Goal: Information Seeking & Learning: Learn about a topic

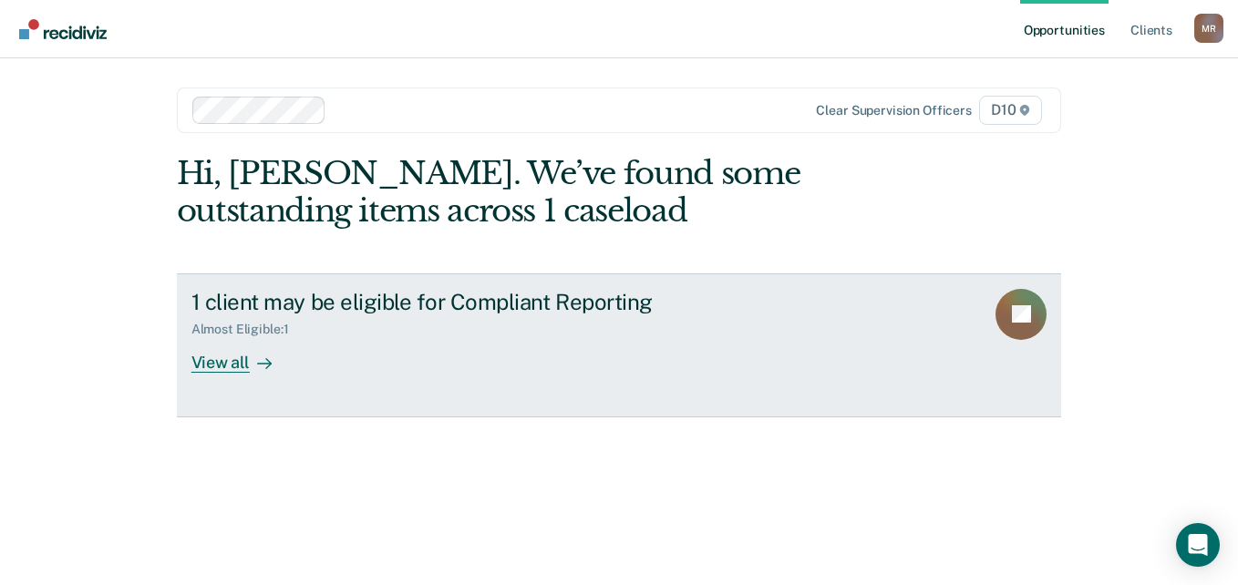
click at [252, 373] on link "1 client may be eligible for Compliant Reporting Almost Eligible : 1 View all JC" at bounding box center [619, 346] width 885 height 144
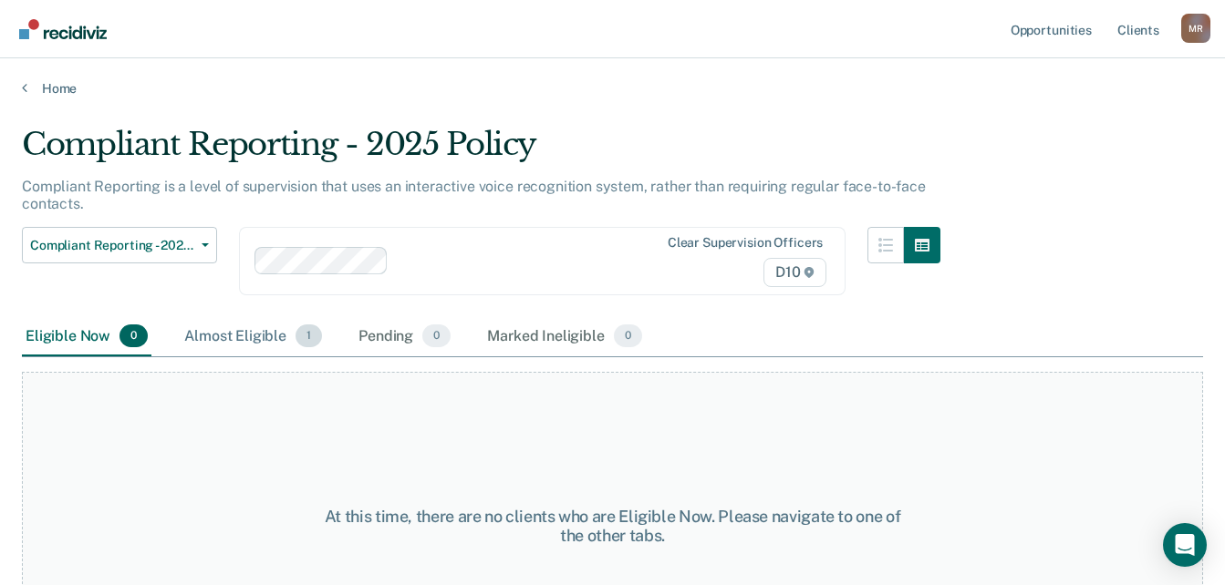
click at [291, 342] on div "Almost Eligible 1" at bounding box center [253, 337] width 145 height 40
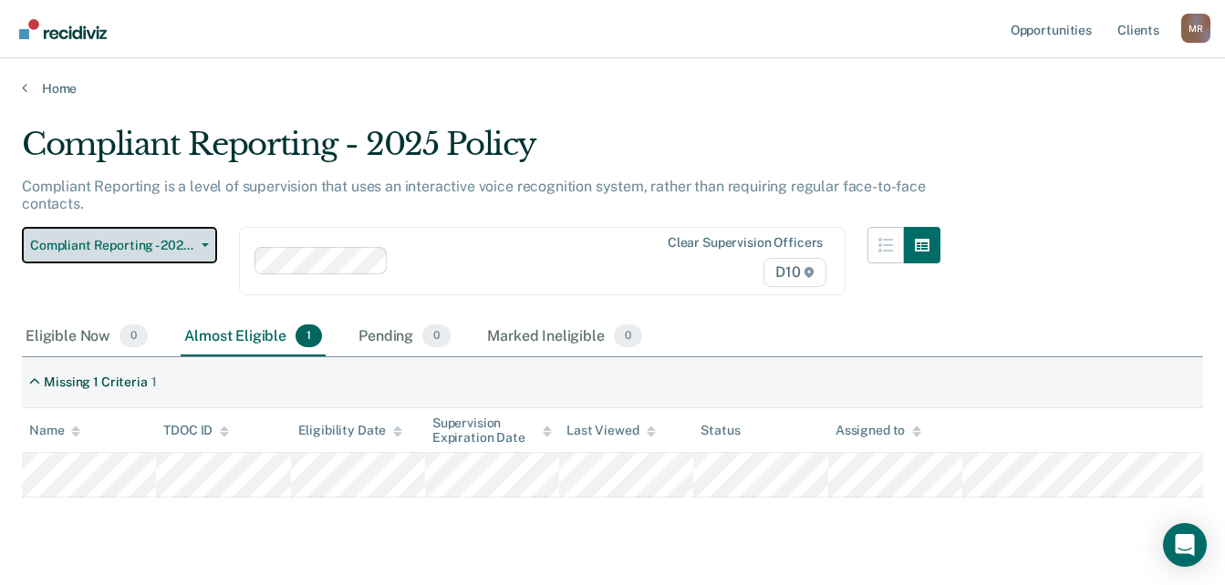
click at [193, 245] on span "Compliant Reporting - 2025 Policy" at bounding box center [112, 246] width 164 height 16
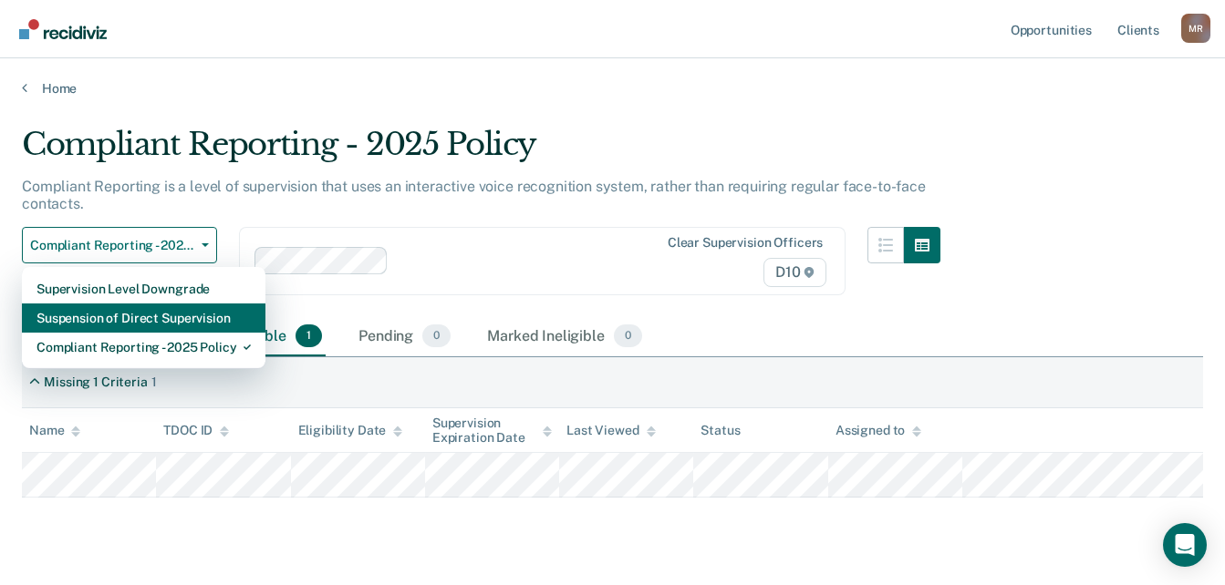
click at [196, 312] on div "Suspension of Direct Supervision" at bounding box center [143, 318] width 214 height 29
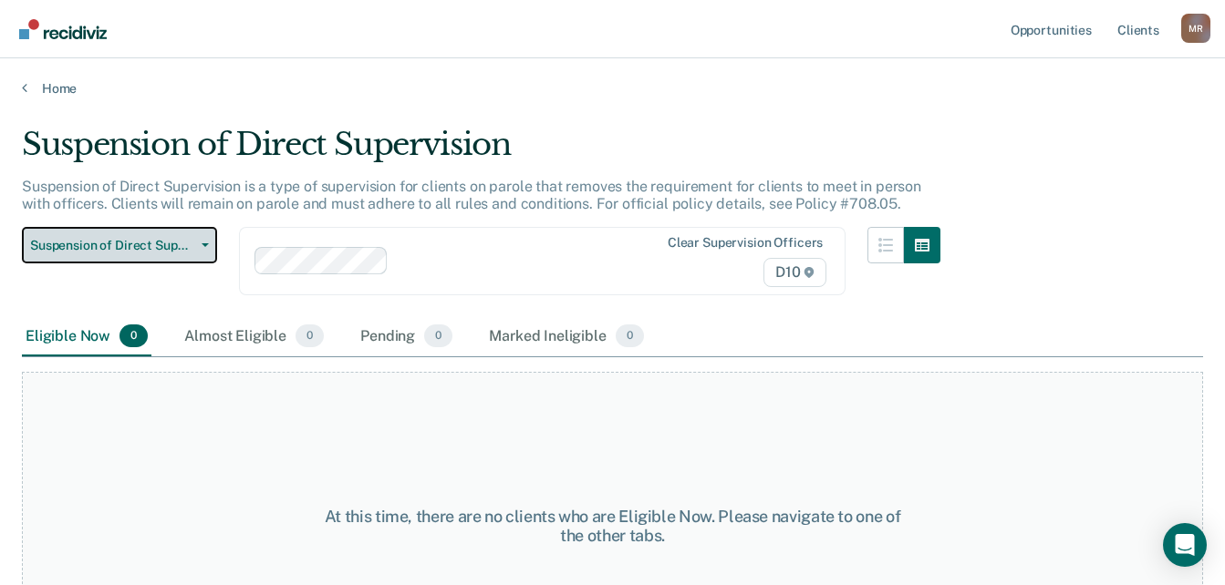
click at [196, 237] on button "Suspension of Direct Supervision" at bounding box center [119, 245] width 195 height 36
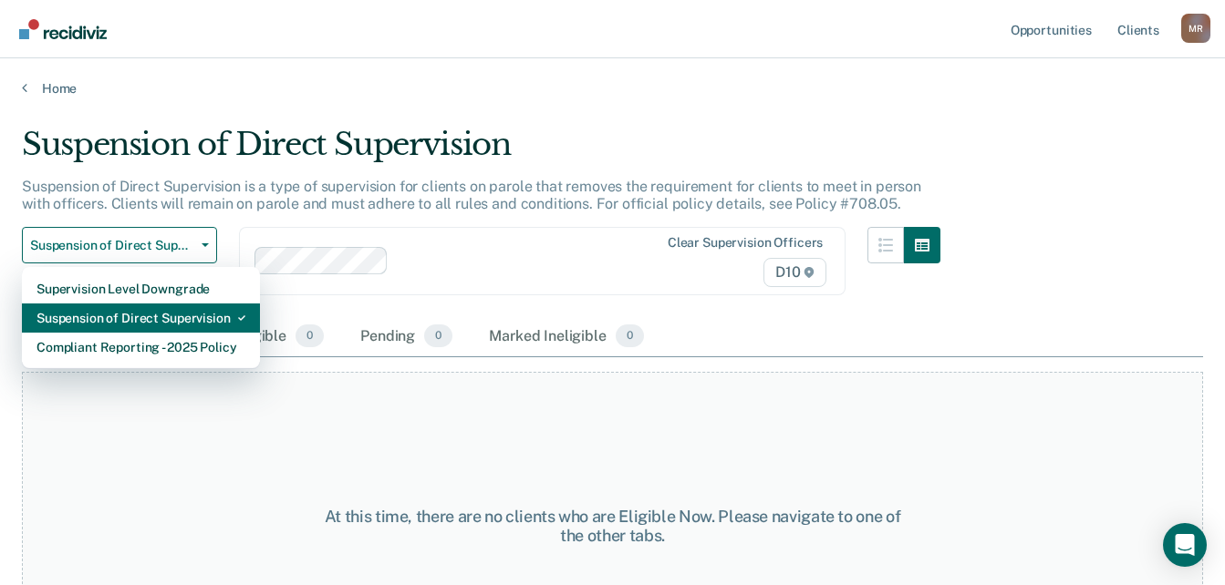
click at [170, 316] on div "Suspension of Direct Supervision" at bounding box center [140, 318] width 209 height 29
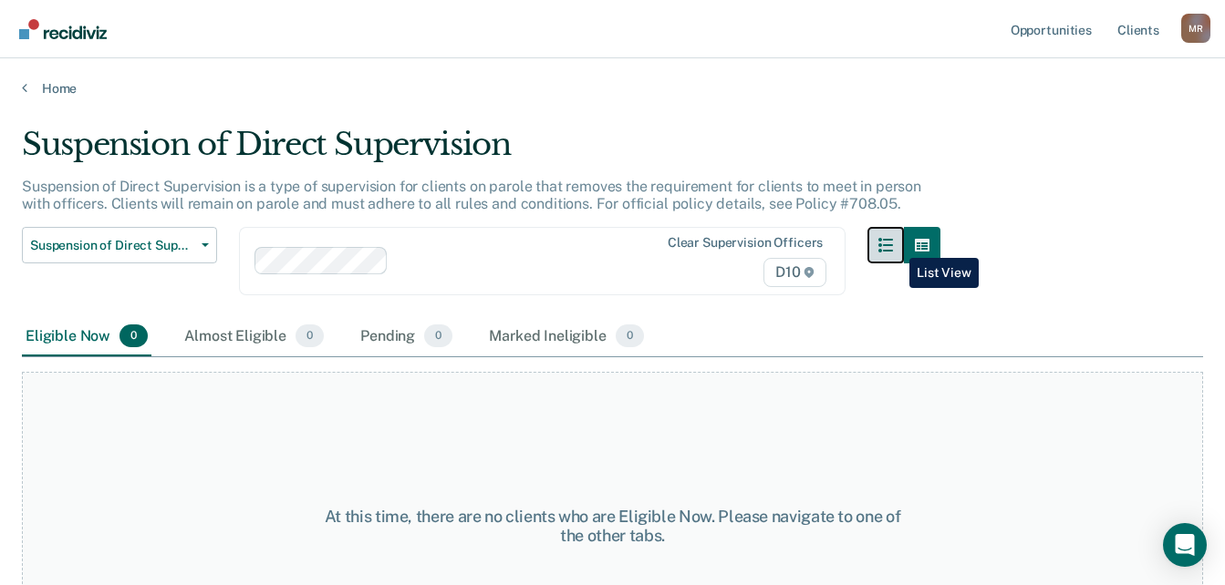
click at [893, 244] on icon "button" at bounding box center [885, 245] width 15 height 15
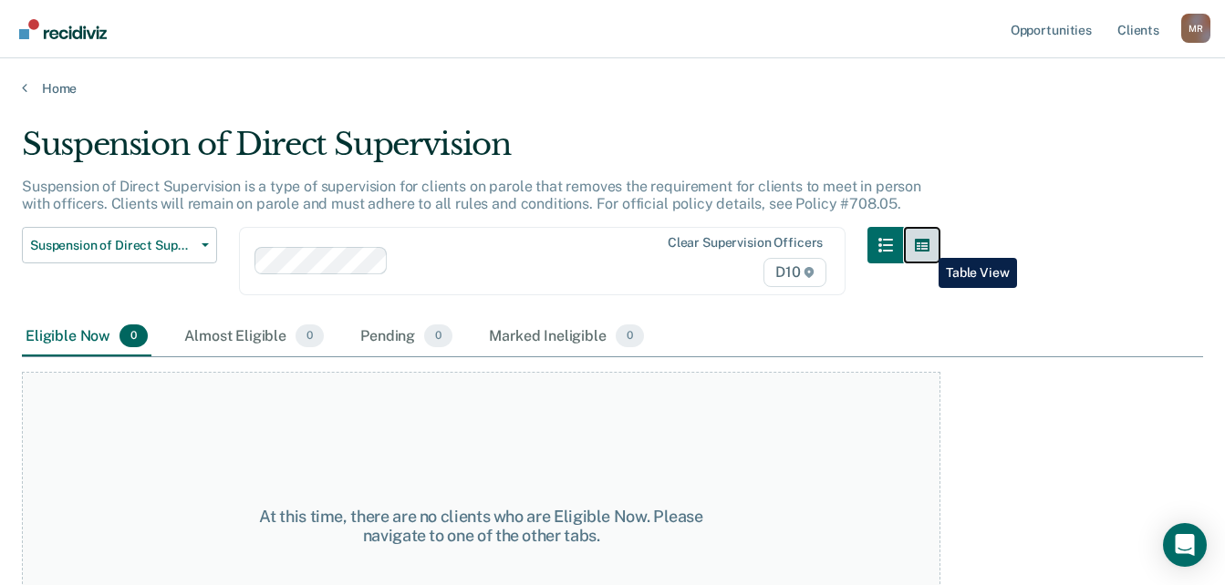
click at [925, 244] on icon "button" at bounding box center [922, 245] width 15 height 15
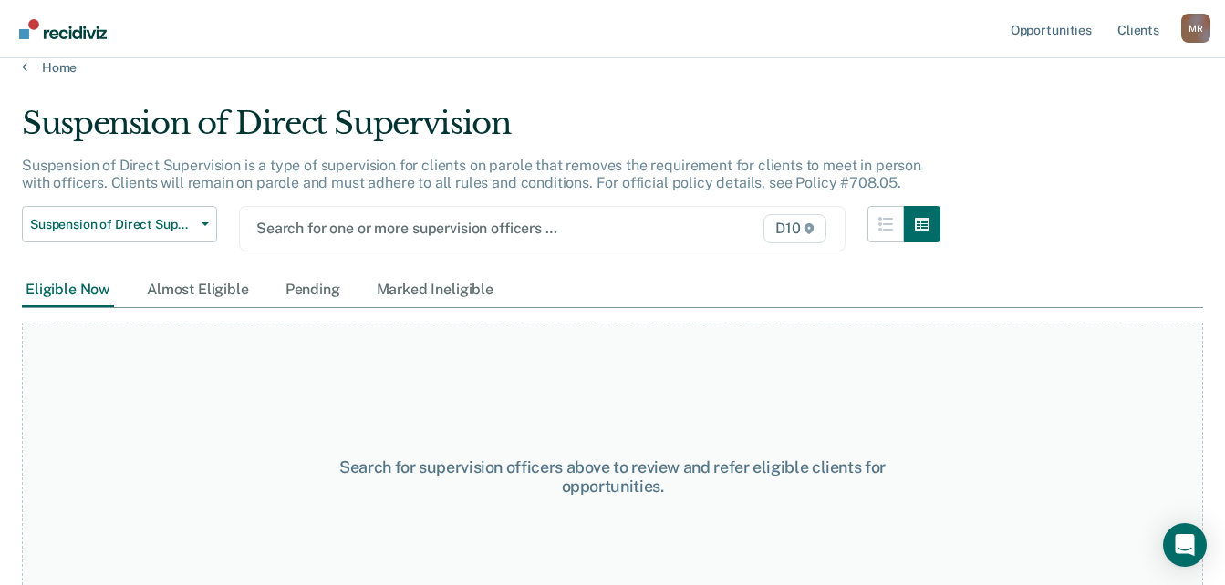
scroll to position [16, 0]
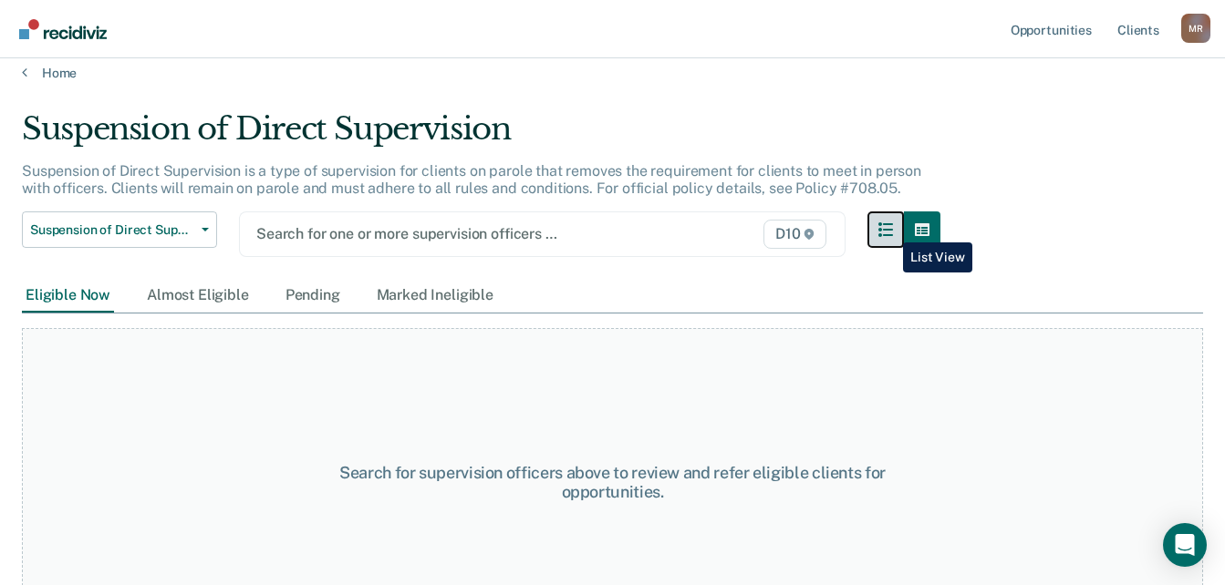
click at [889, 229] on icon "button" at bounding box center [885, 229] width 15 height 15
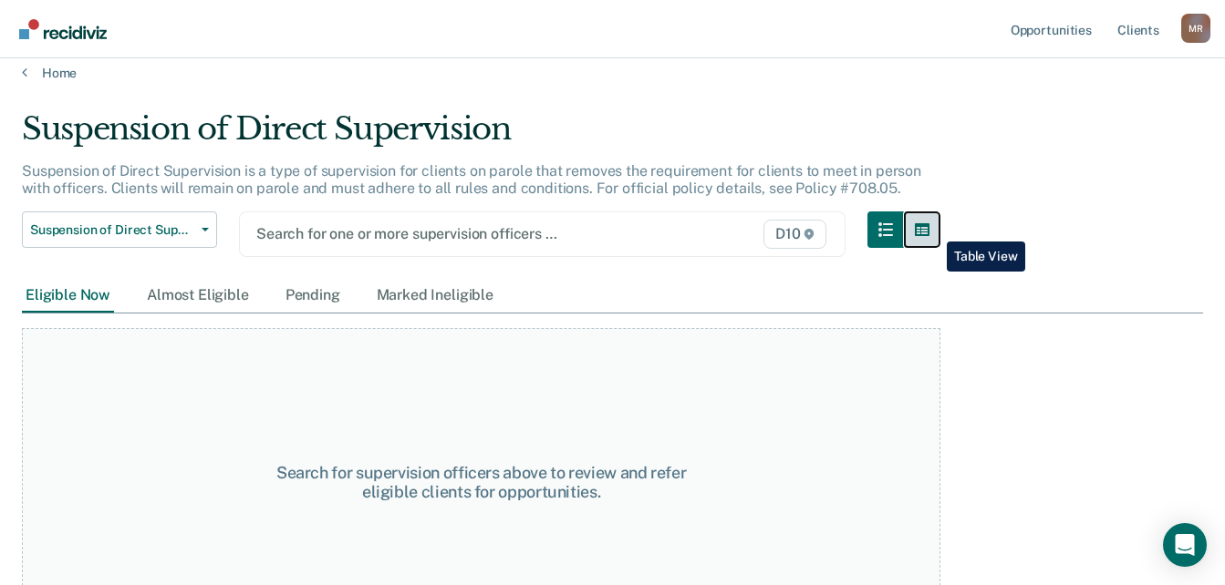
click at [929, 228] on icon "button" at bounding box center [922, 229] width 15 height 15
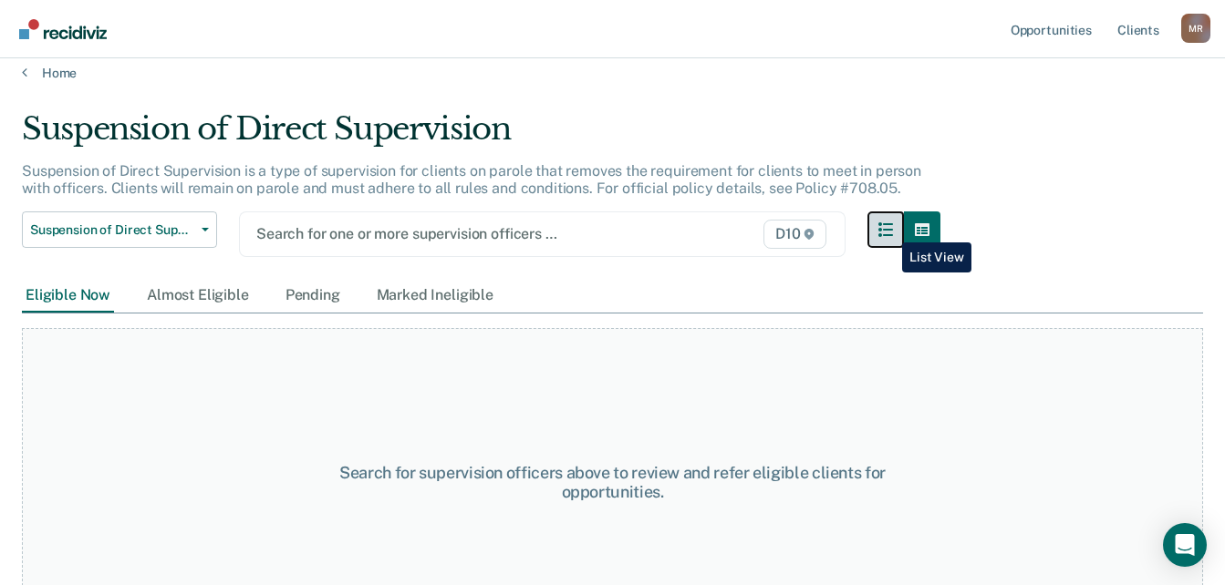
click at [888, 229] on icon "button" at bounding box center [885, 229] width 15 height 15
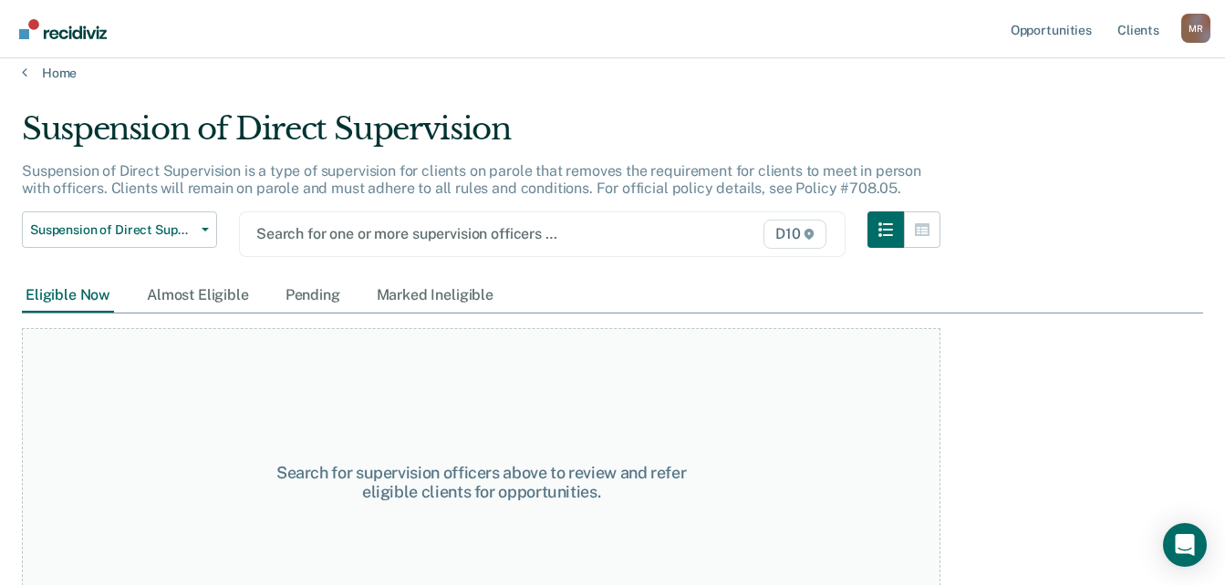
click at [1201, 23] on div "M R" at bounding box center [1195, 28] width 29 height 29
click at [939, 109] on main "Suspension of Direct Supervision Suspension of Direct Supervision is a type of …" at bounding box center [612, 322] width 1225 height 483
click at [202, 233] on button "Suspension of Direct Supervision" at bounding box center [119, 230] width 195 height 36
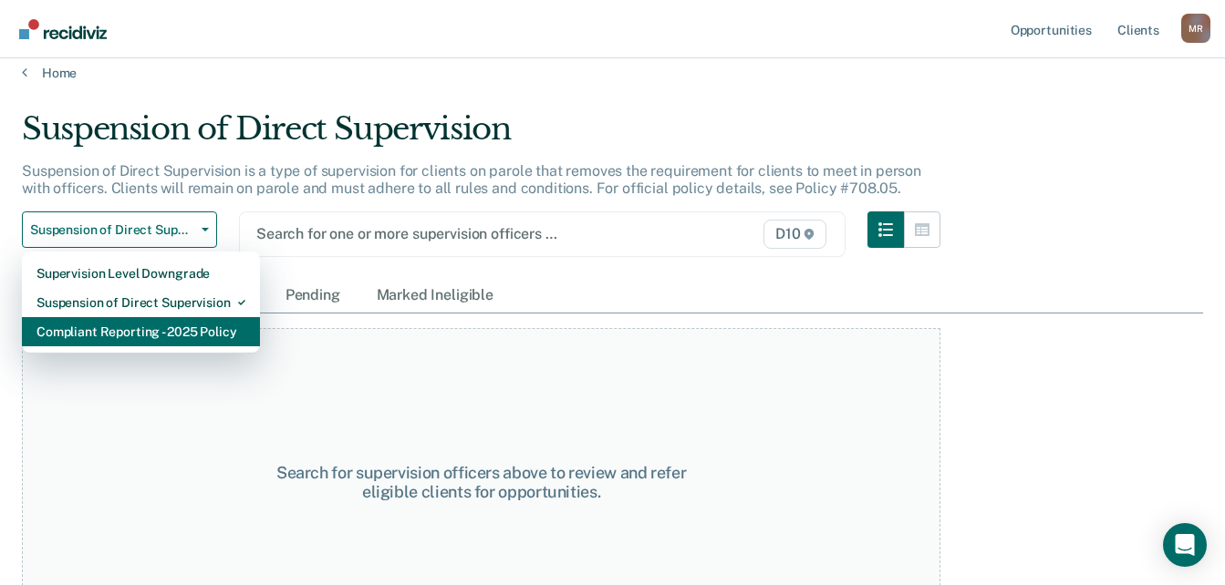
click at [222, 343] on div "Compliant Reporting - 2025 Policy" at bounding box center [140, 331] width 209 height 29
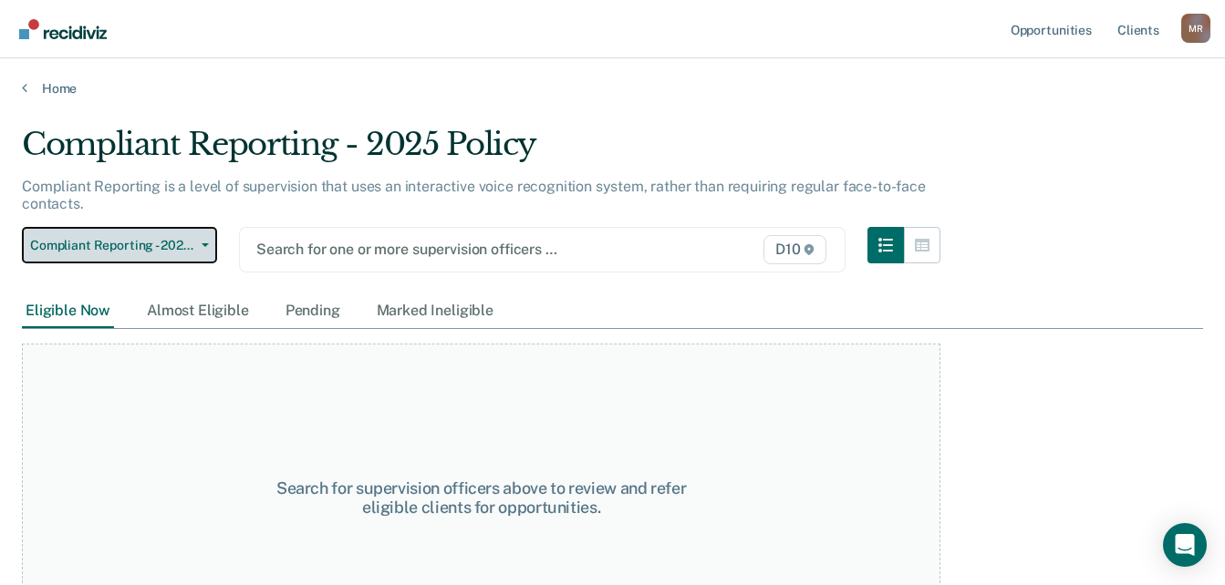
click at [204, 242] on button "Compliant Reporting - 2025 Policy" at bounding box center [119, 245] width 195 height 36
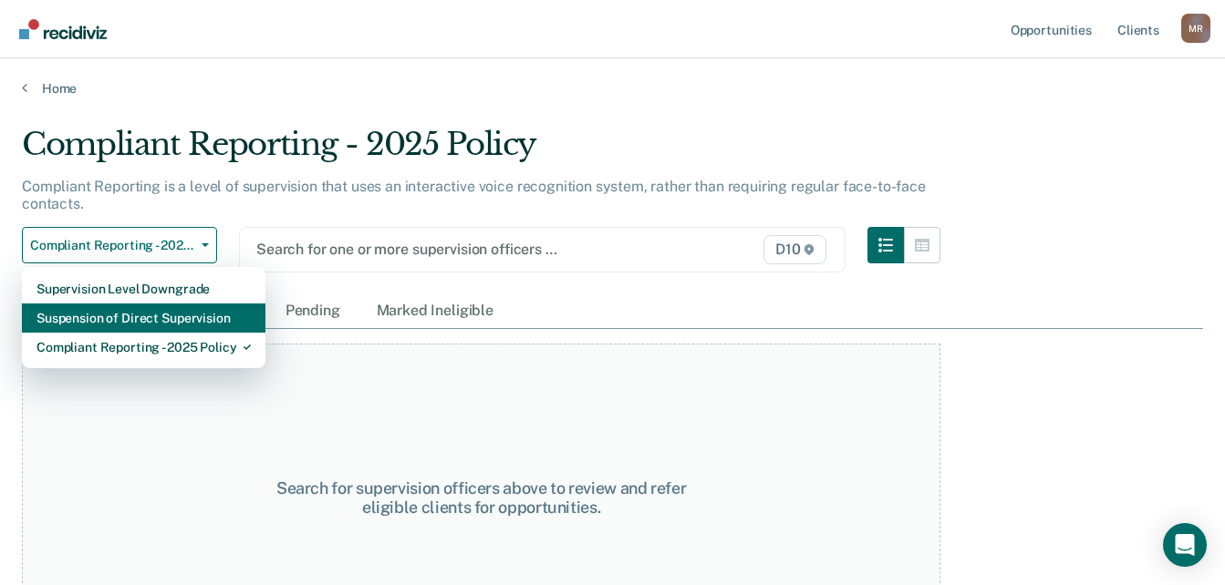
click at [152, 317] on div "Suspension of Direct Supervision" at bounding box center [143, 318] width 214 height 29
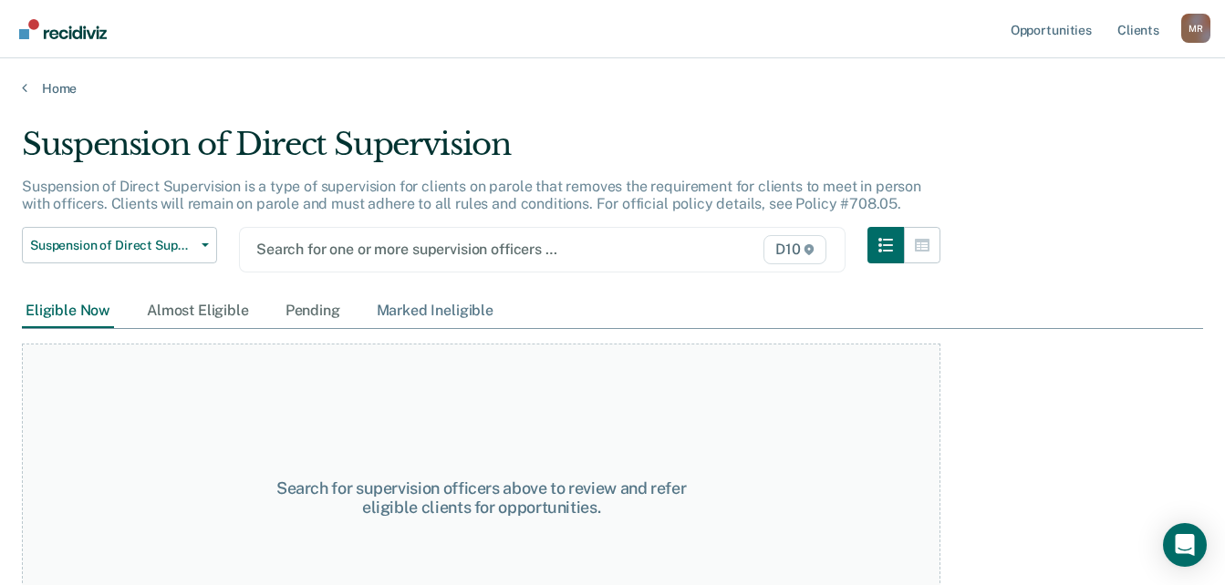
click at [437, 316] on div "Marked Ineligible" at bounding box center [435, 312] width 124 height 34
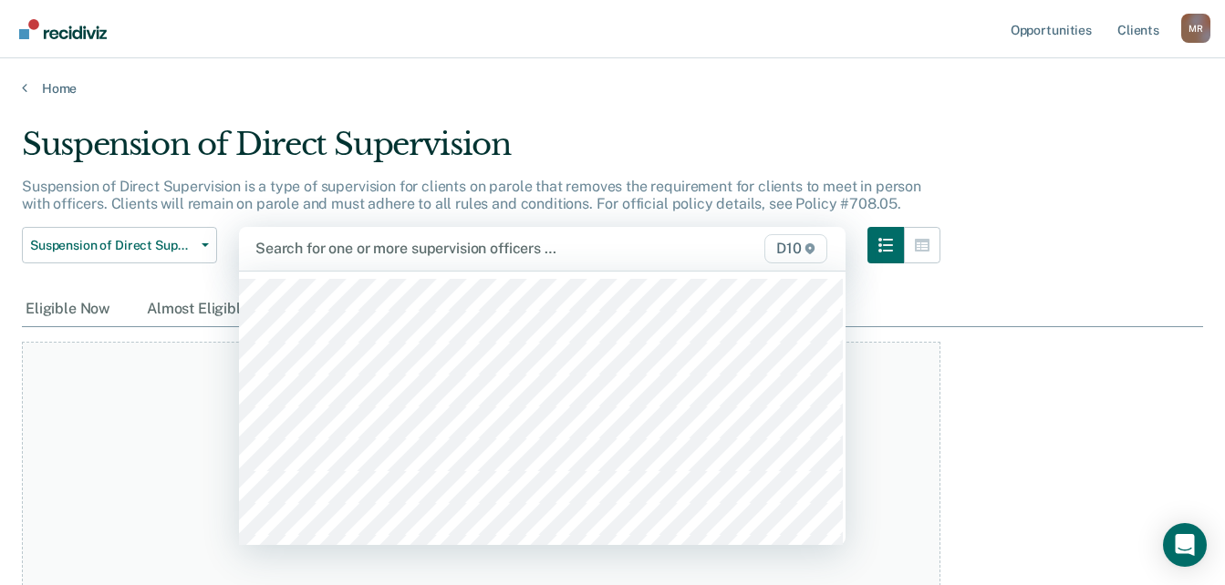
click at [337, 260] on div "Search for one or more supervision officers …" at bounding box center [455, 248] width 404 height 25
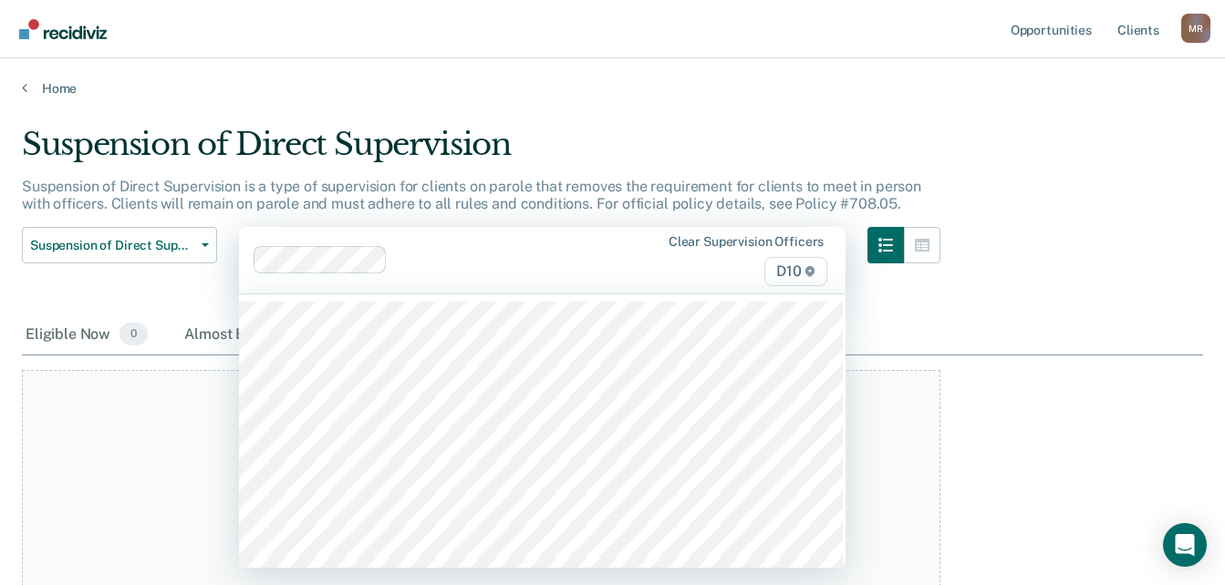
click at [782, 265] on span "D10" at bounding box center [795, 271] width 63 height 29
click at [795, 268] on span "D10" at bounding box center [795, 271] width 63 height 29
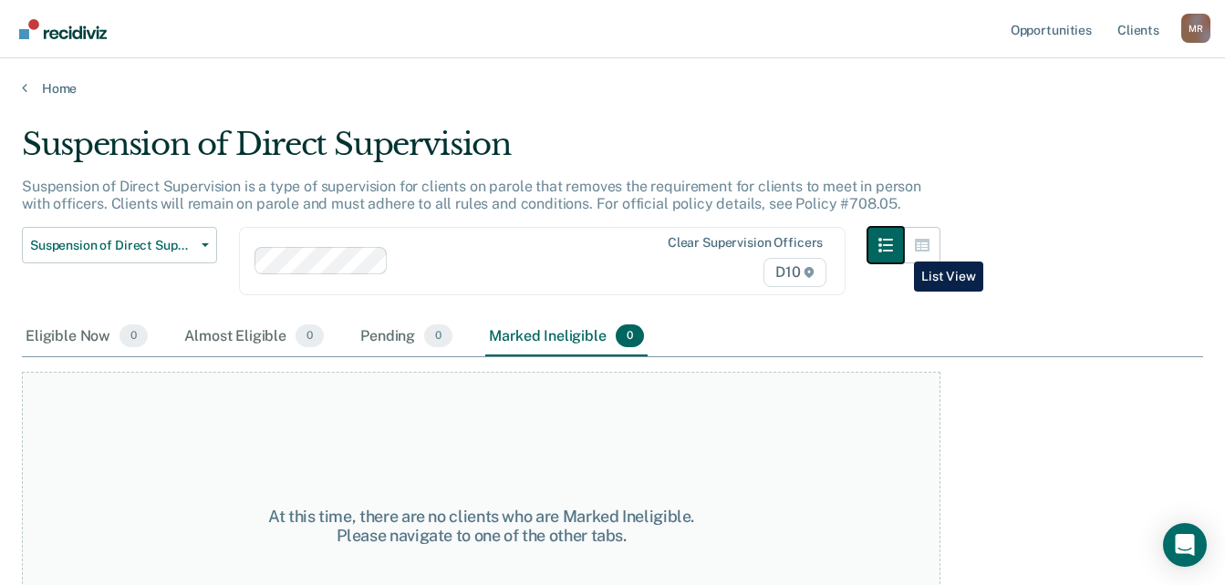
click at [893, 248] on icon "button" at bounding box center [885, 245] width 15 height 15
click at [940, 243] on button "button" at bounding box center [922, 245] width 36 height 36
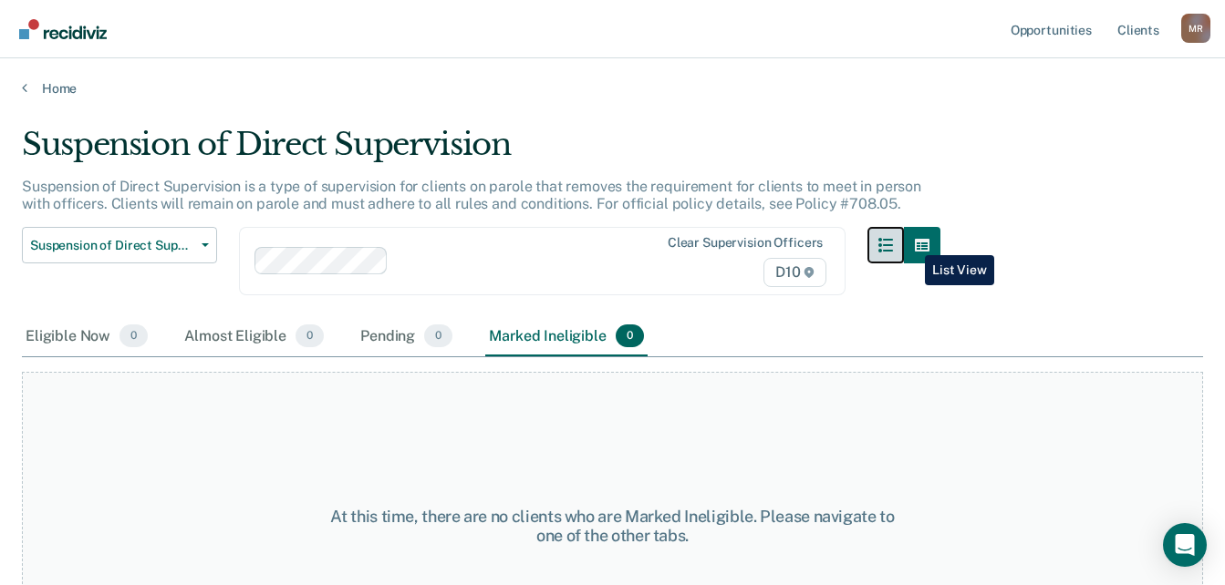
click at [904, 243] on button "button" at bounding box center [885, 245] width 36 height 36
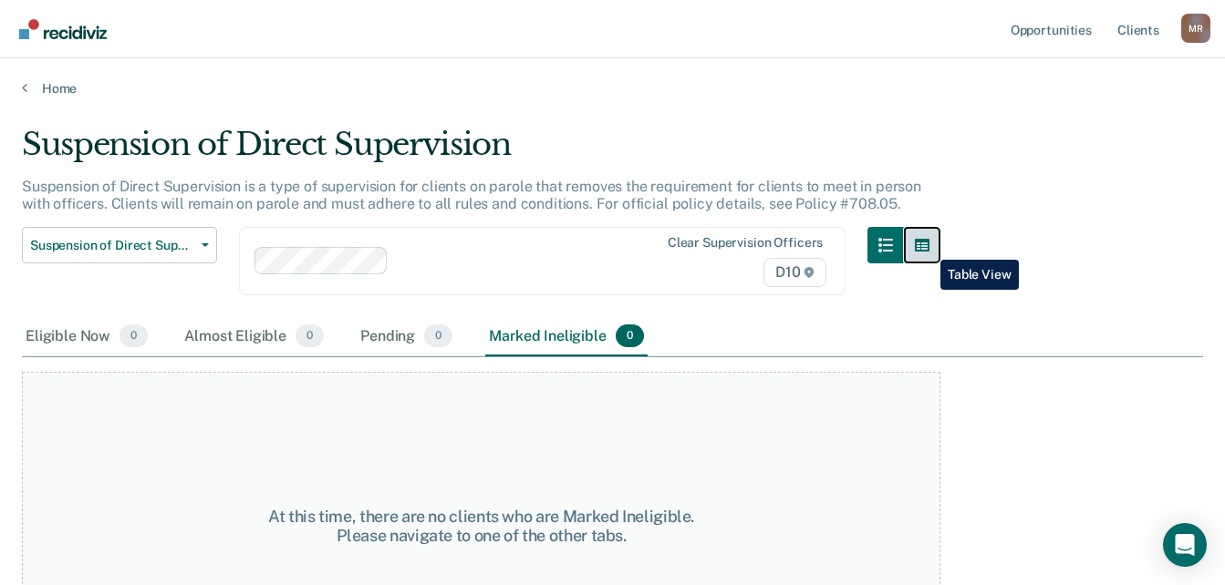
click at [926, 246] on icon "button" at bounding box center [922, 245] width 15 height 13
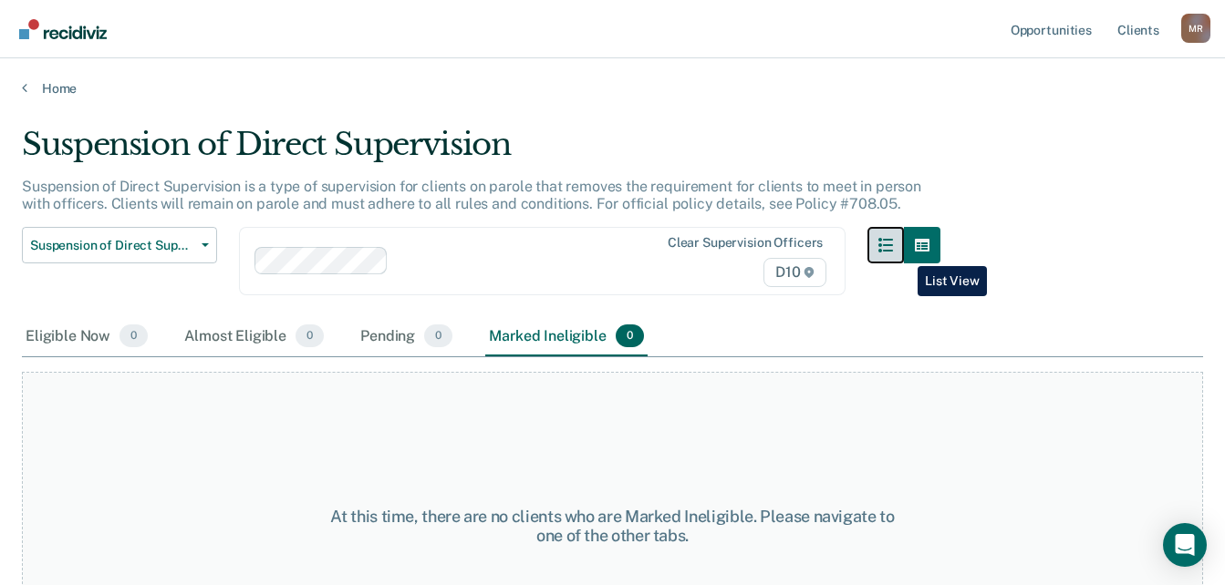
click at [904, 253] on button "button" at bounding box center [885, 245] width 36 height 36
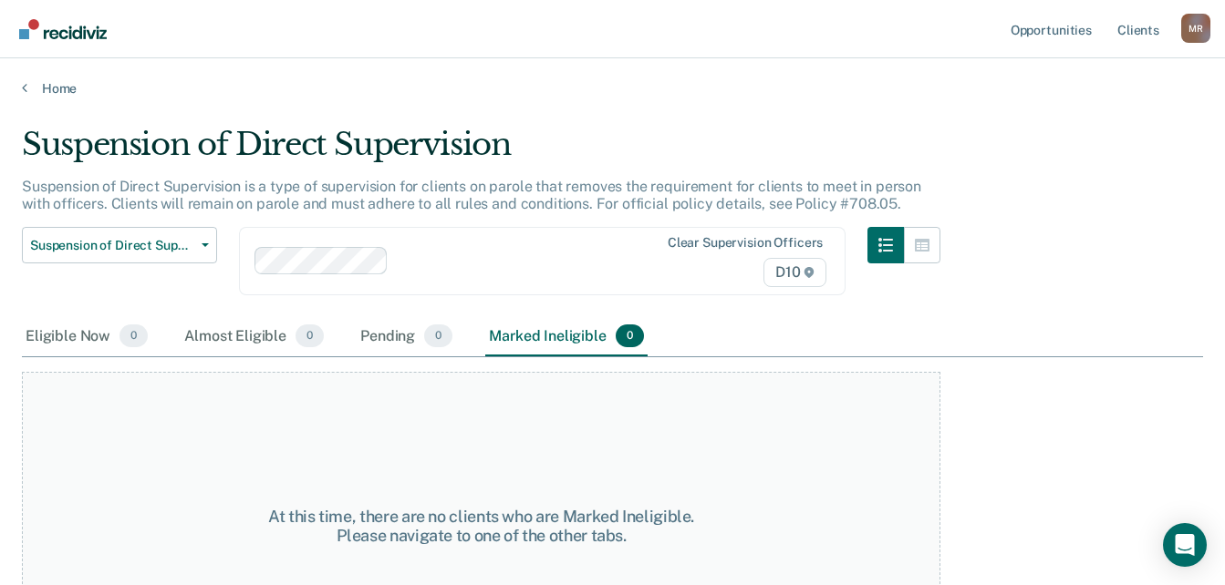
click at [464, 345] on div "Eligible Now 0 Almost Eligible 0 Pending 0 Marked Ineligible 0" at bounding box center [335, 337] width 626 height 40
click at [65, 337] on div "Eligible Now 0" at bounding box center [86, 337] width 129 height 40
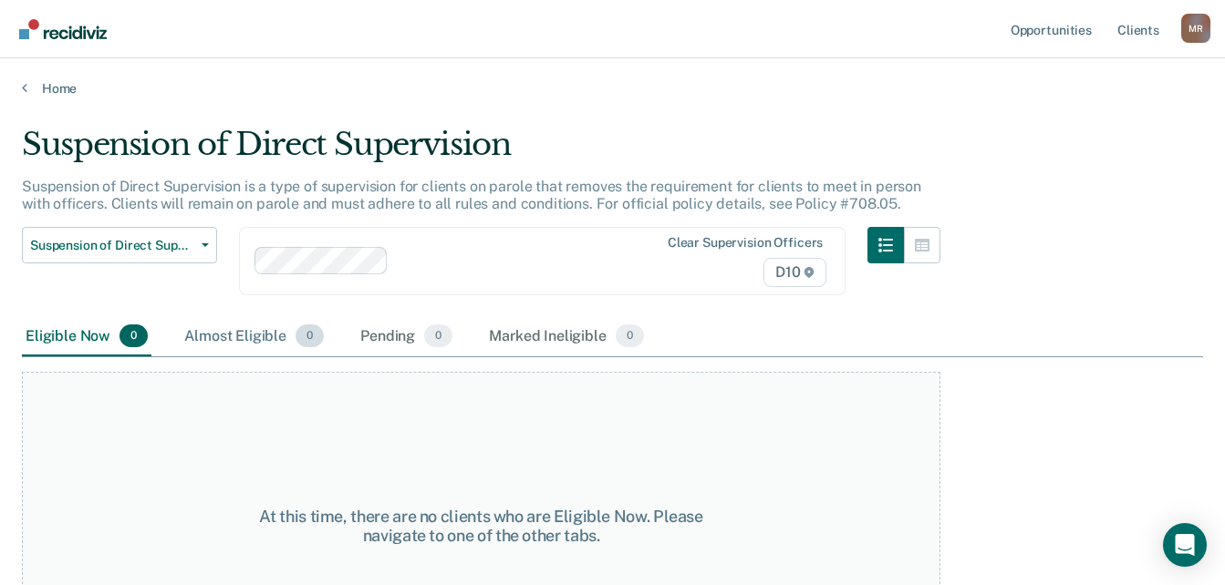
click at [222, 342] on div "Almost Eligible 0" at bounding box center [254, 337] width 147 height 40
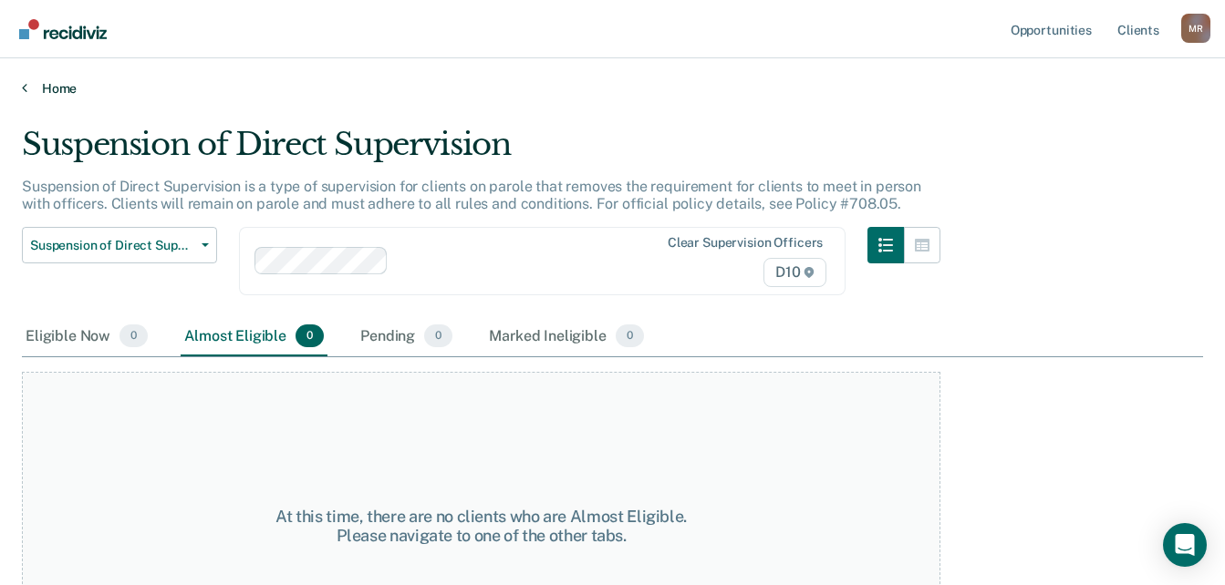
click at [25, 83] on icon at bounding box center [24, 87] width 5 height 15
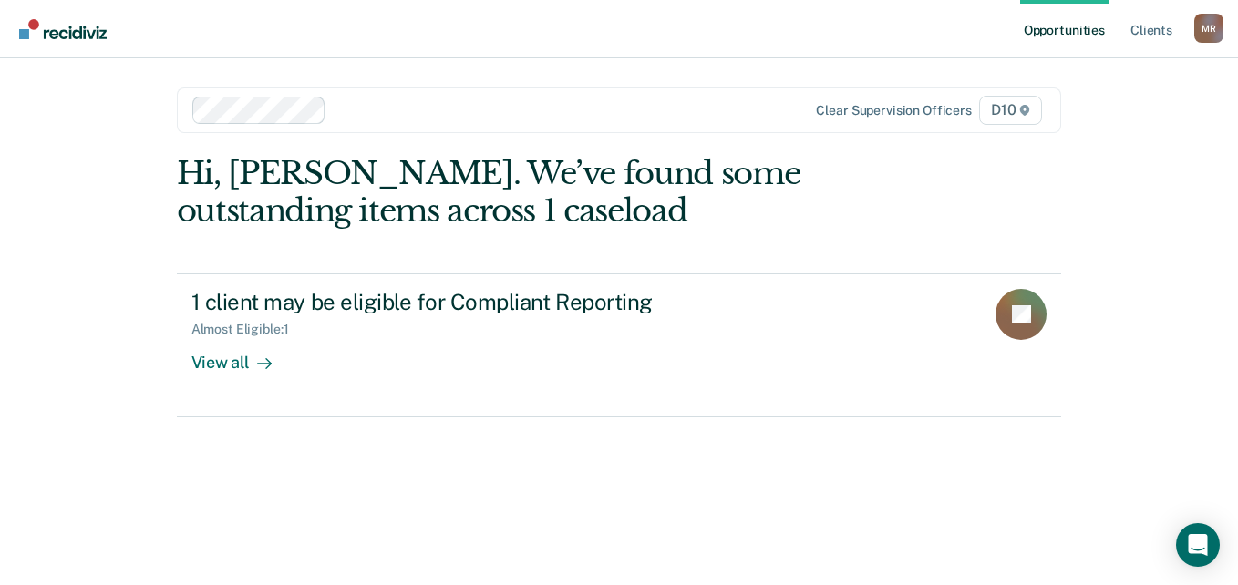
click at [1071, 29] on link "Opportunities" at bounding box center [1064, 29] width 88 height 58
click at [225, 195] on div "Hi, [PERSON_NAME]. We’ve found some outstanding items across 1 caseload" at bounding box center [531, 192] width 708 height 75
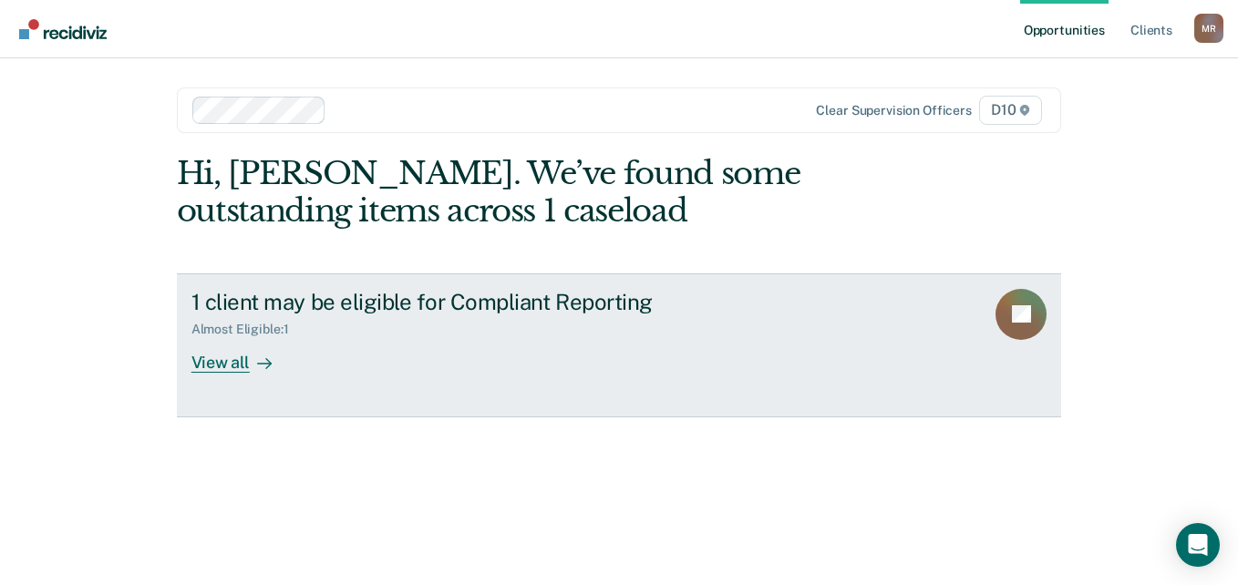
click at [236, 350] on div "View all" at bounding box center [242, 355] width 102 height 36
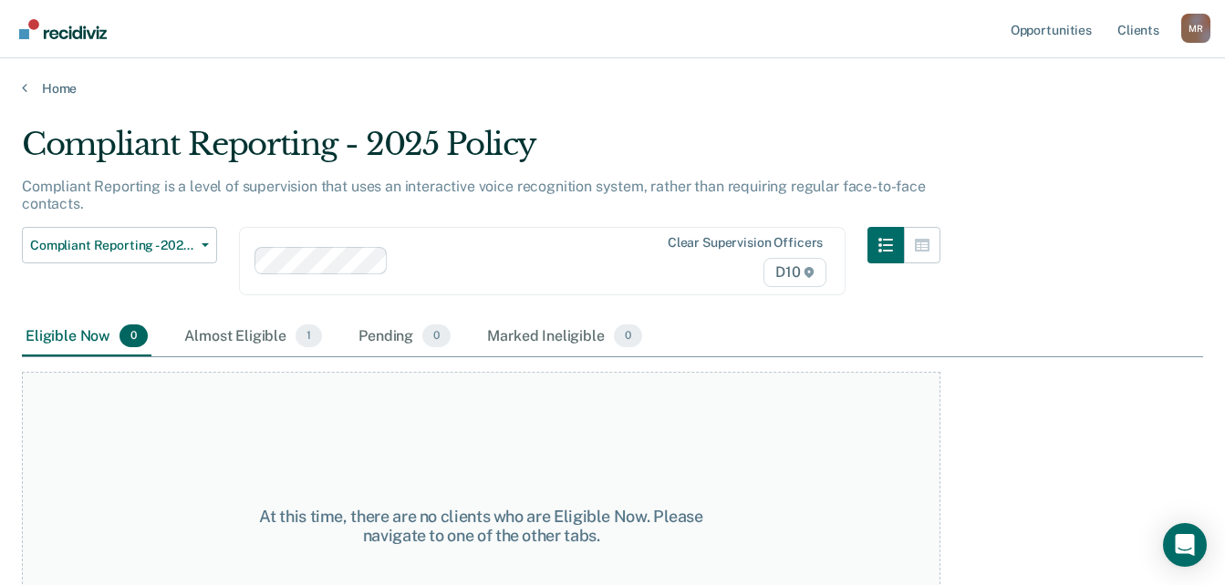
scroll to position [95, 0]
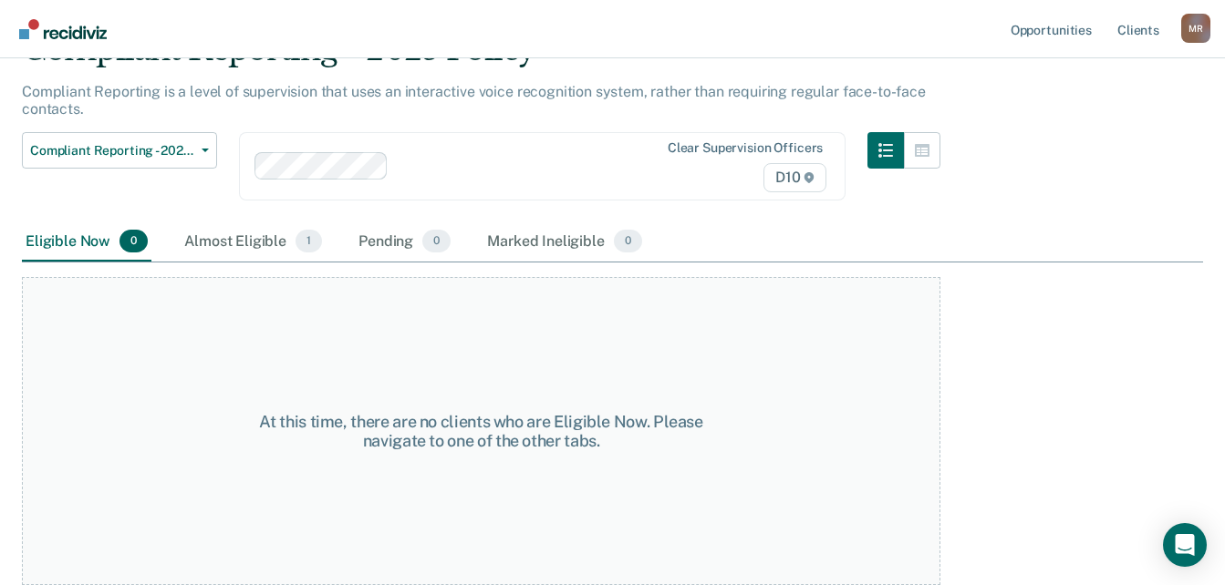
drag, startPoint x: 1223, startPoint y: 371, endPoint x: 1216, endPoint y: 336, distance: 35.2
click at [1216, 336] on main "Compliant Reporting - 2025 Policy Compliant Reporting is a level of supervision…" at bounding box center [612, 243] width 1225 height 483
click at [1177, 539] on icon "Open Intercom Messenger" at bounding box center [1184, 545] width 21 height 24
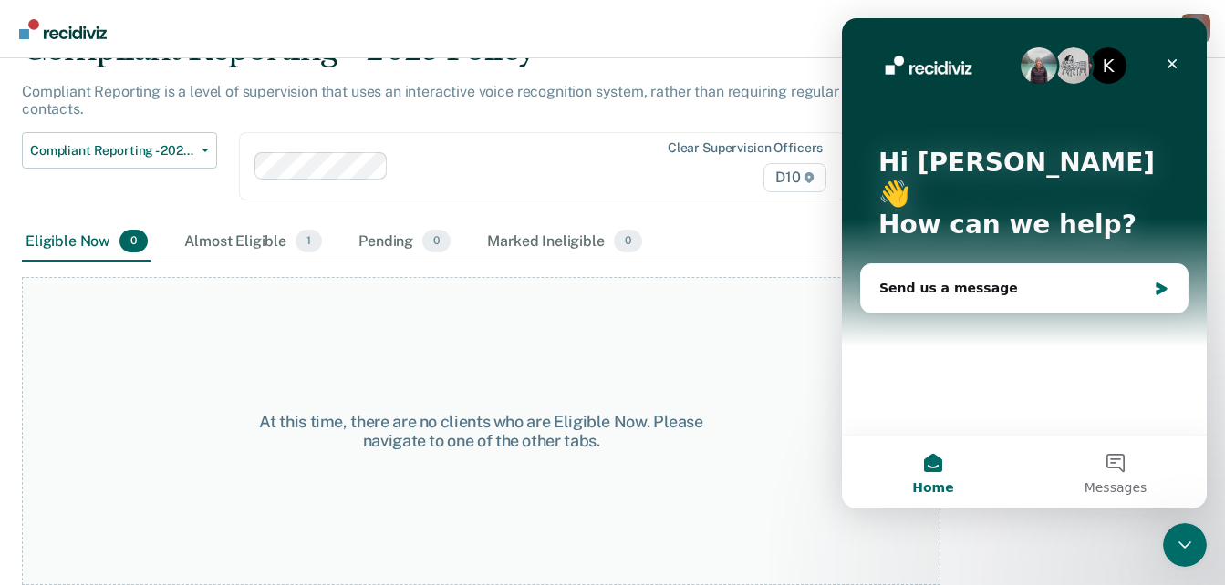
scroll to position [0, 0]
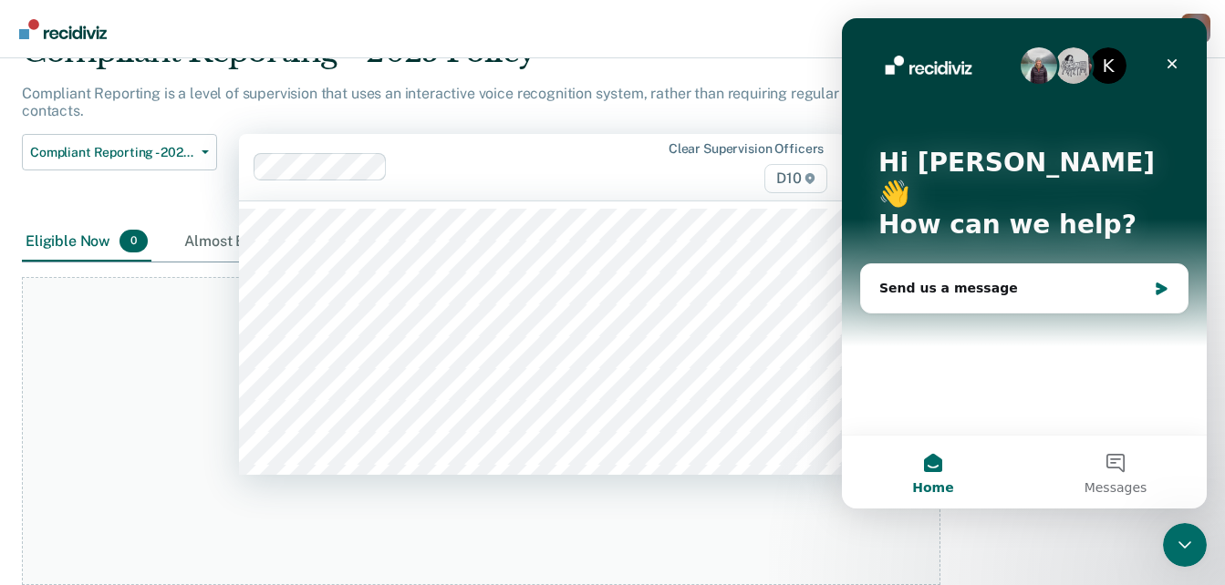
click at [646, 157] on div at bounding box center [525, 167] width 261 height 21
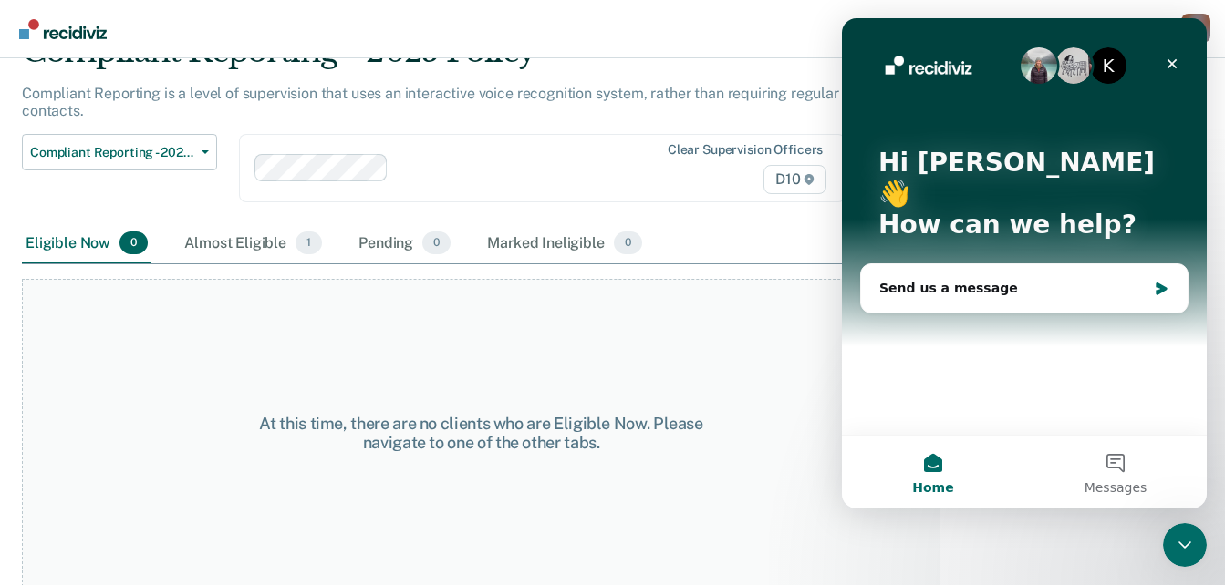
click at [610, 89] on p "Compliant Reporting is a level of supervision that uses an interactive voice re…" at bounding box center [474, 102] width 904 height 35
click at [1166, 70] on icon "Close" at bounding box center [1171, 64] width 15 height 15
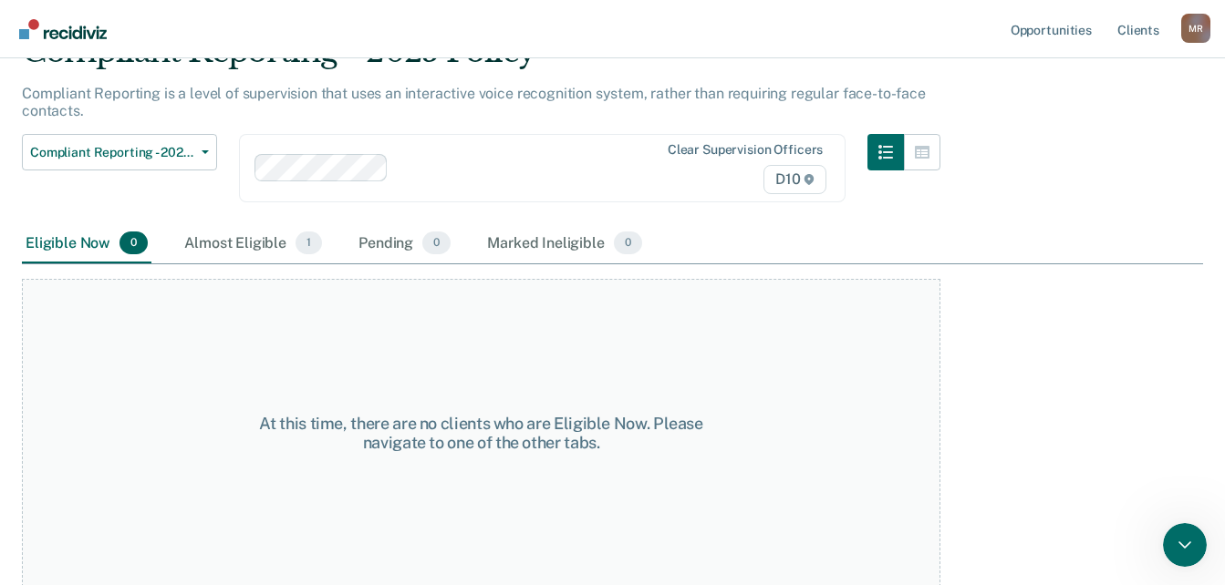
scroll to position [0, 0]
click at [1142, 26] on link "Client s" at bounding box center [1137, 29] width 49 height 58
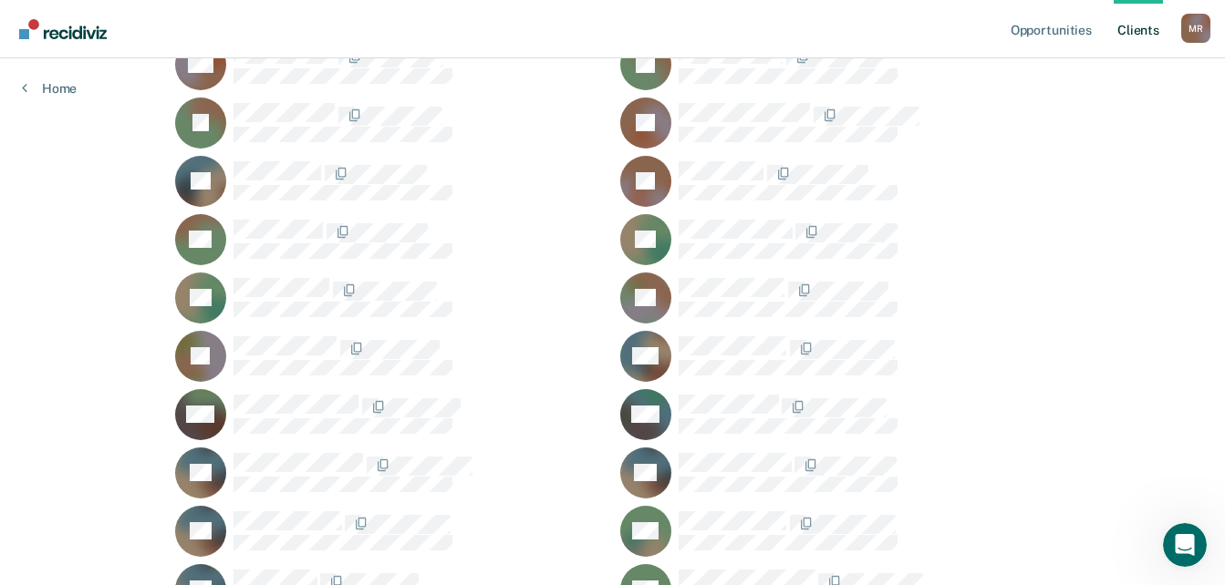
scroll to position [1593, 0]
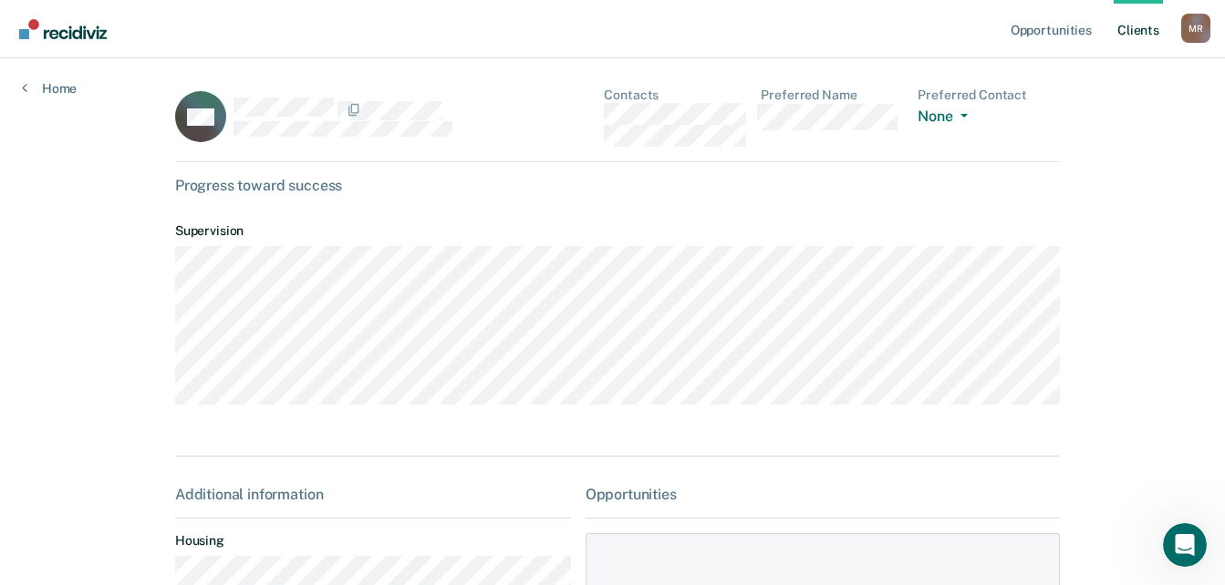
click at [188, 140] on icon at bounding box center [191, 125] width 63 height 64
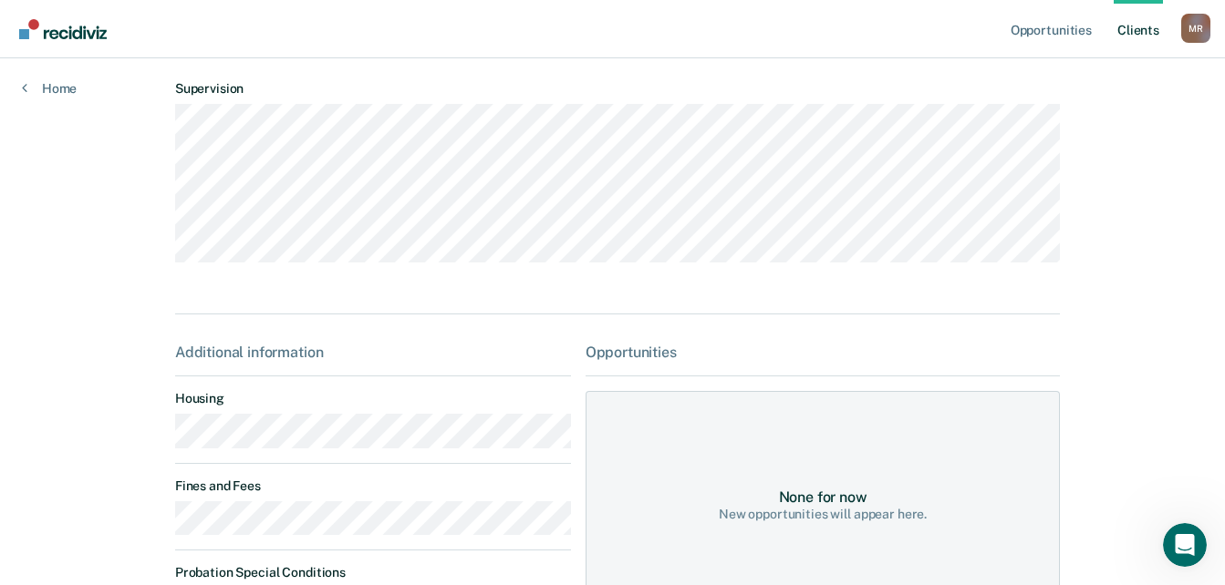
scroll to position [346, 0]
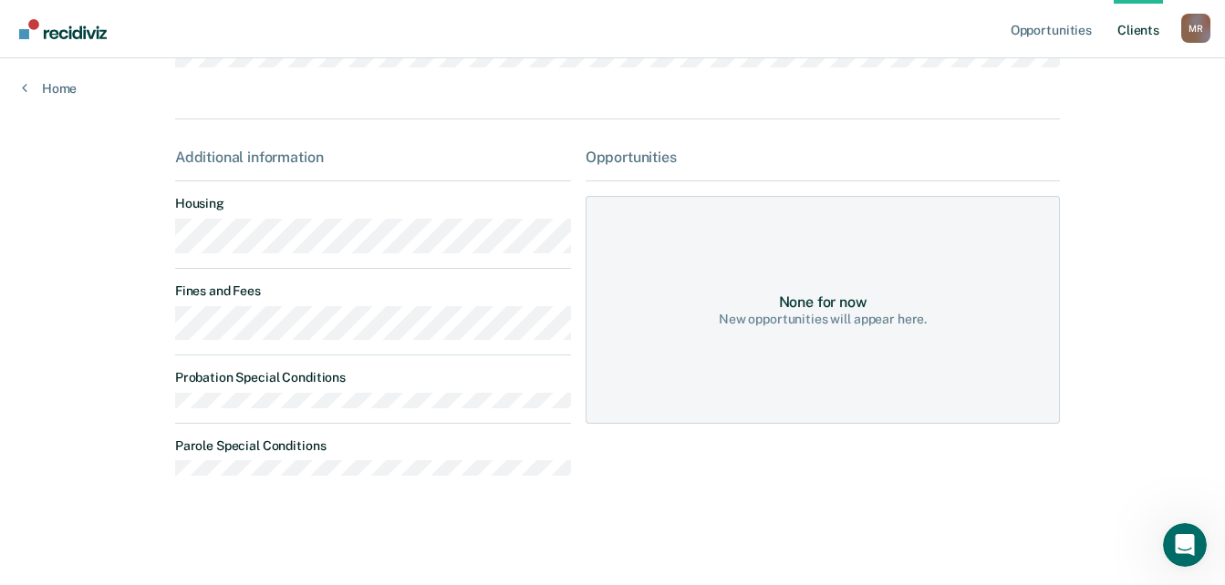
click at [803, 292] on div "None for now New opportunities will appear here." at bounding box center [822, 310] width 475 height 228
click at [805, 291] on div "None for now New opportunities will appear here." at bounding box center [822, 310] width 475 height 228
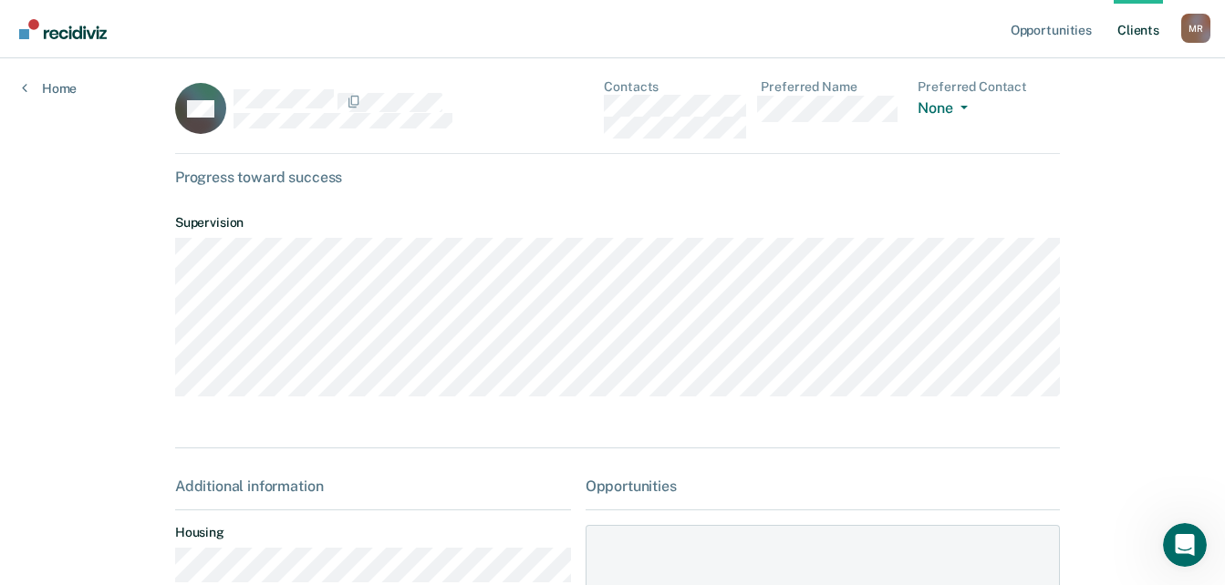
scroll to position [0, 0]
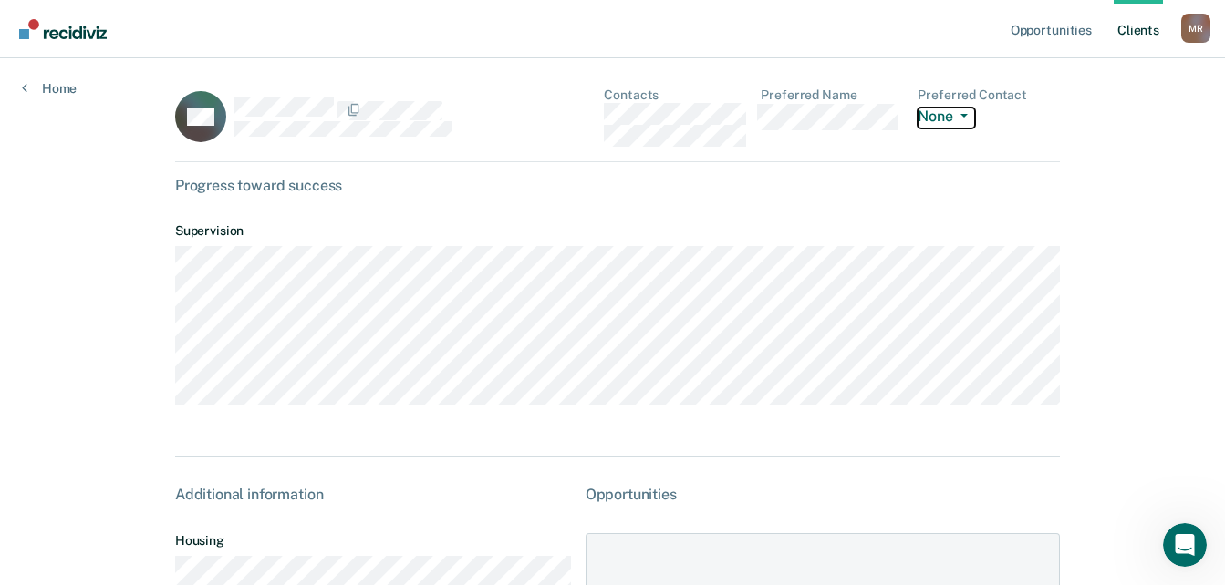
click at [936, 118] on button "None" at bounding box center [945, 118] width 57 height 21
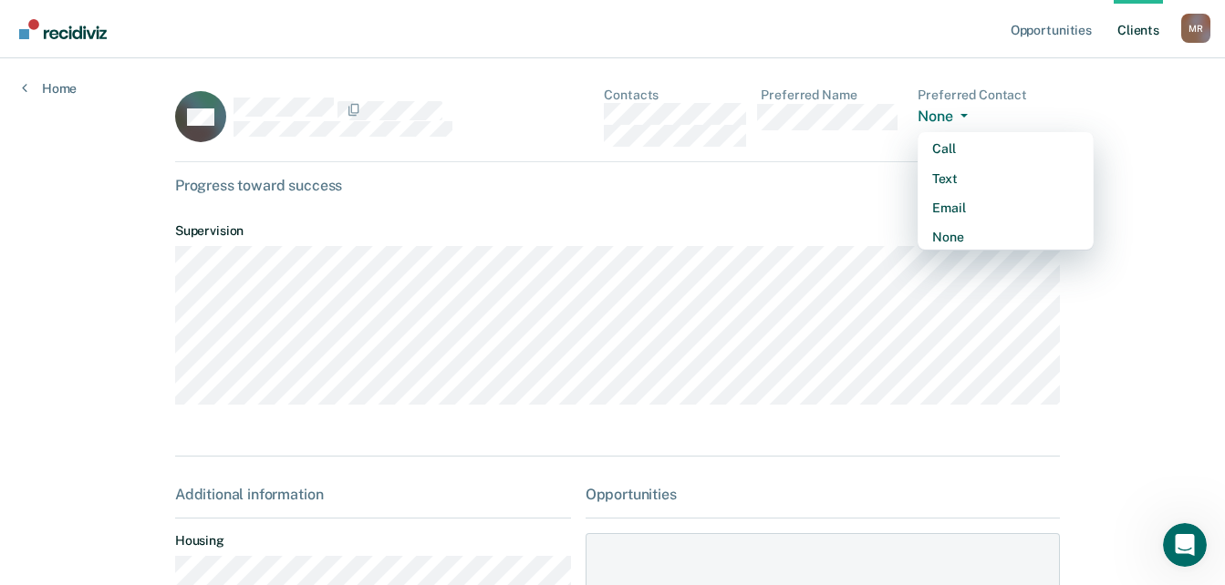
click at [807, 215] on dl "Supervision" at bounding box center [617, 310] width 885 height 203
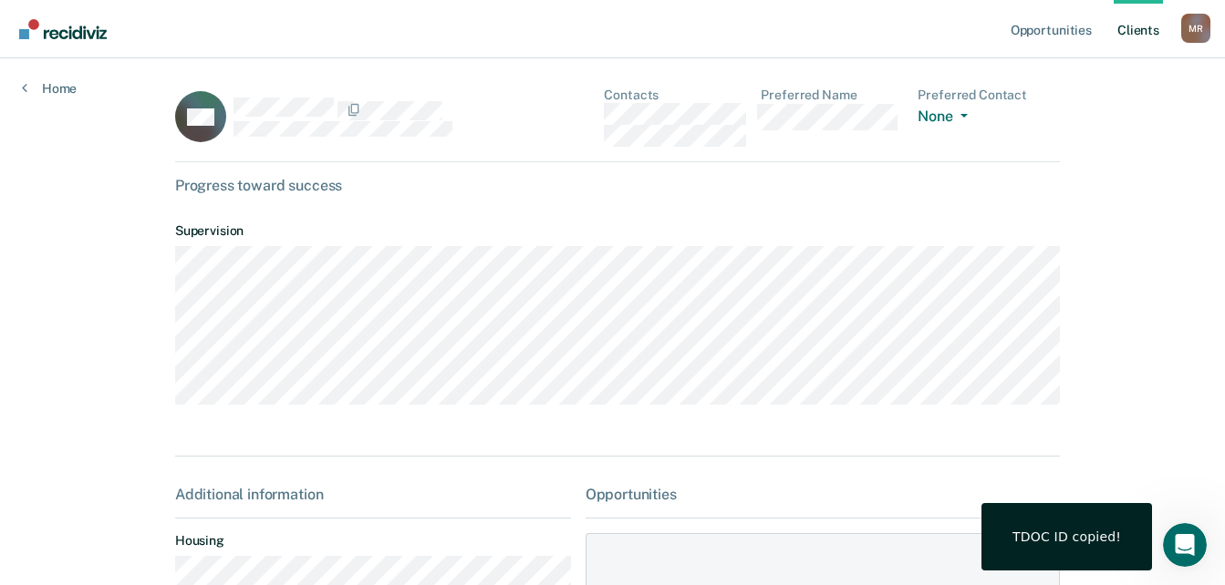
click at [251, 92] on div "AM" at bounding box center [373, 117] width 396 height 59
click at [198, 105] on icon at bounding box center [192, 100] width 74 height 67
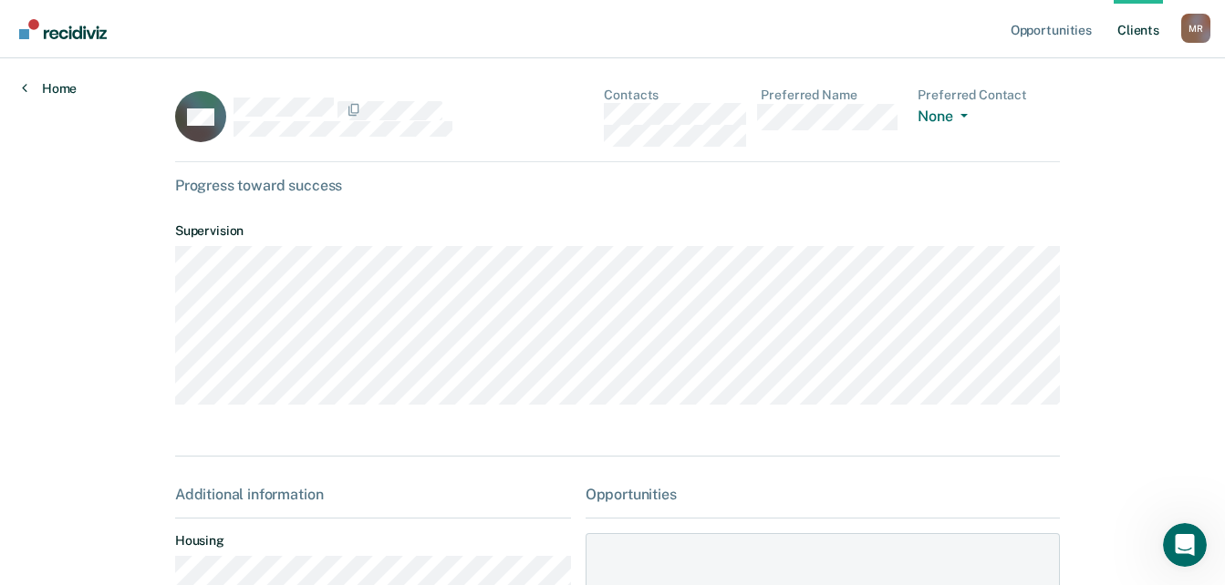
click at [22, 83] on icon at bounding box center [24, 87] width 5 height 15
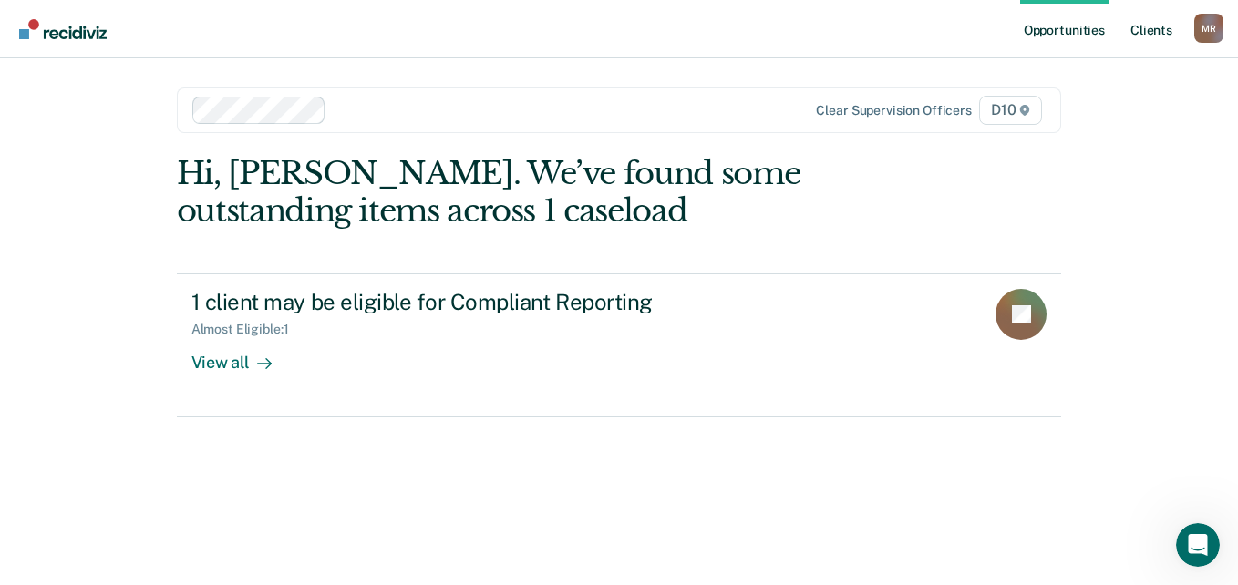
click at [1147, 29] on link "Client s" at bounding box center [1151, 29] width 49 height 58
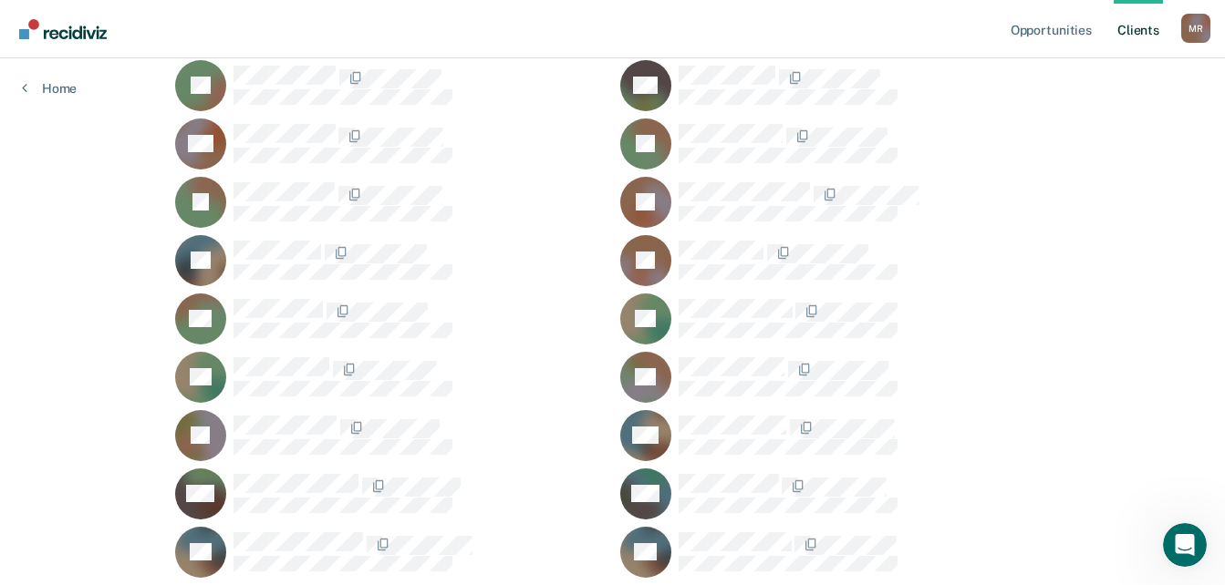
scroll to position [1519, 0]
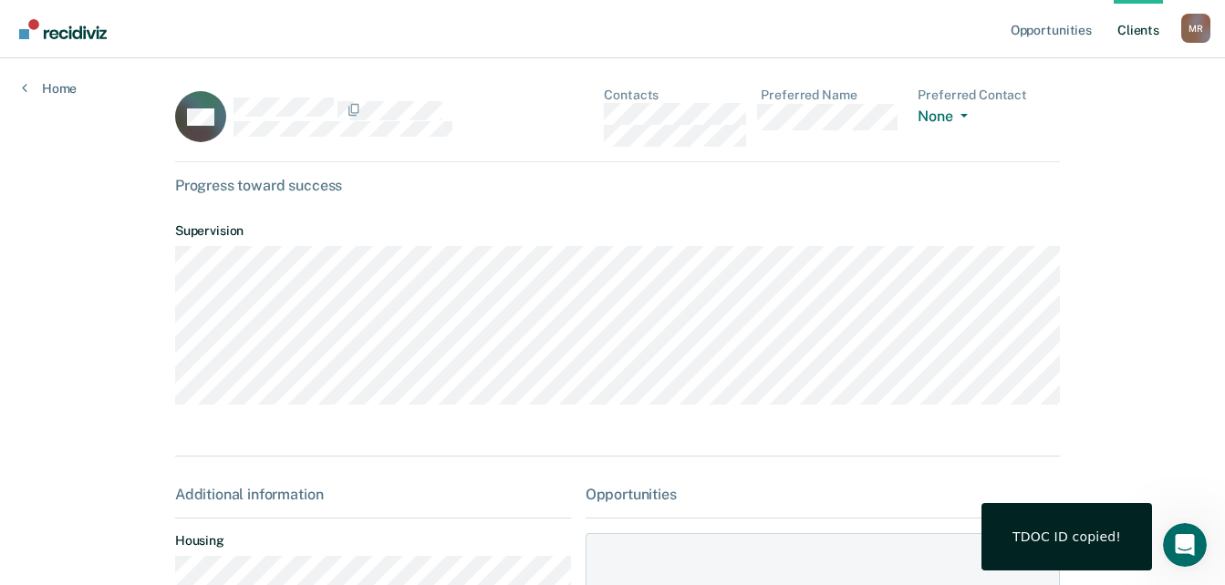
click at [1056, 542] on div "TDOC ID copied!" at bounding box center [1066, 537] width 109 height 16
click at [1189, 531] on div "Open Intercom Messenger" at bounding box center [1182, 542] width 60 height 60
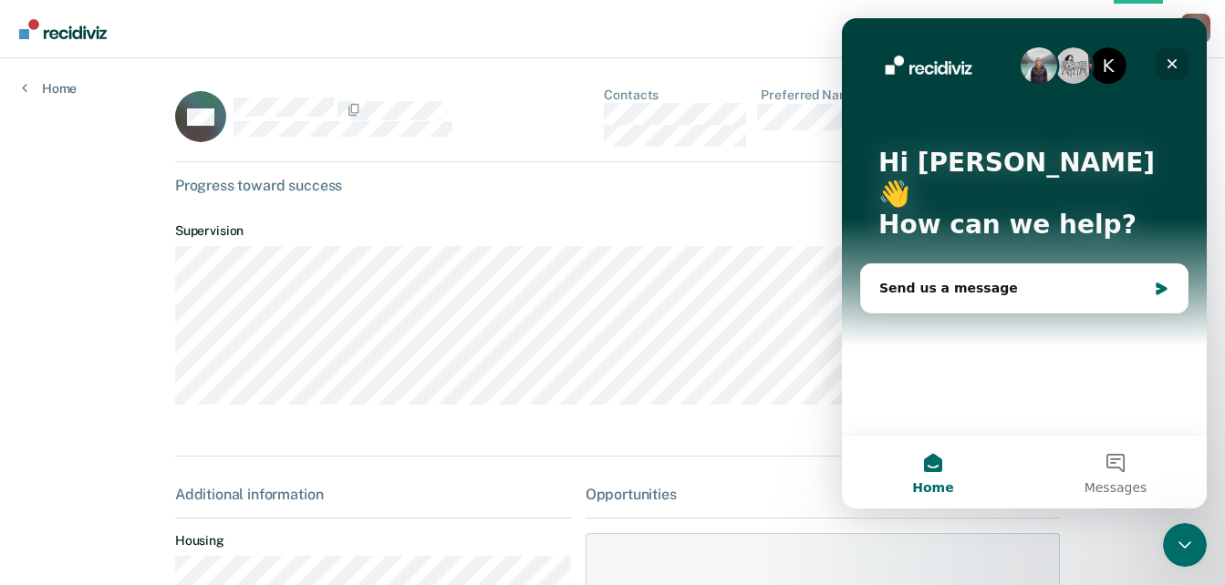
click at [1171, 62] on icon "Close" at bounding box center [1172, 64] width 10 height 10
